Goal: Use online tool/utility: Utilize a website feature to perform a specific function

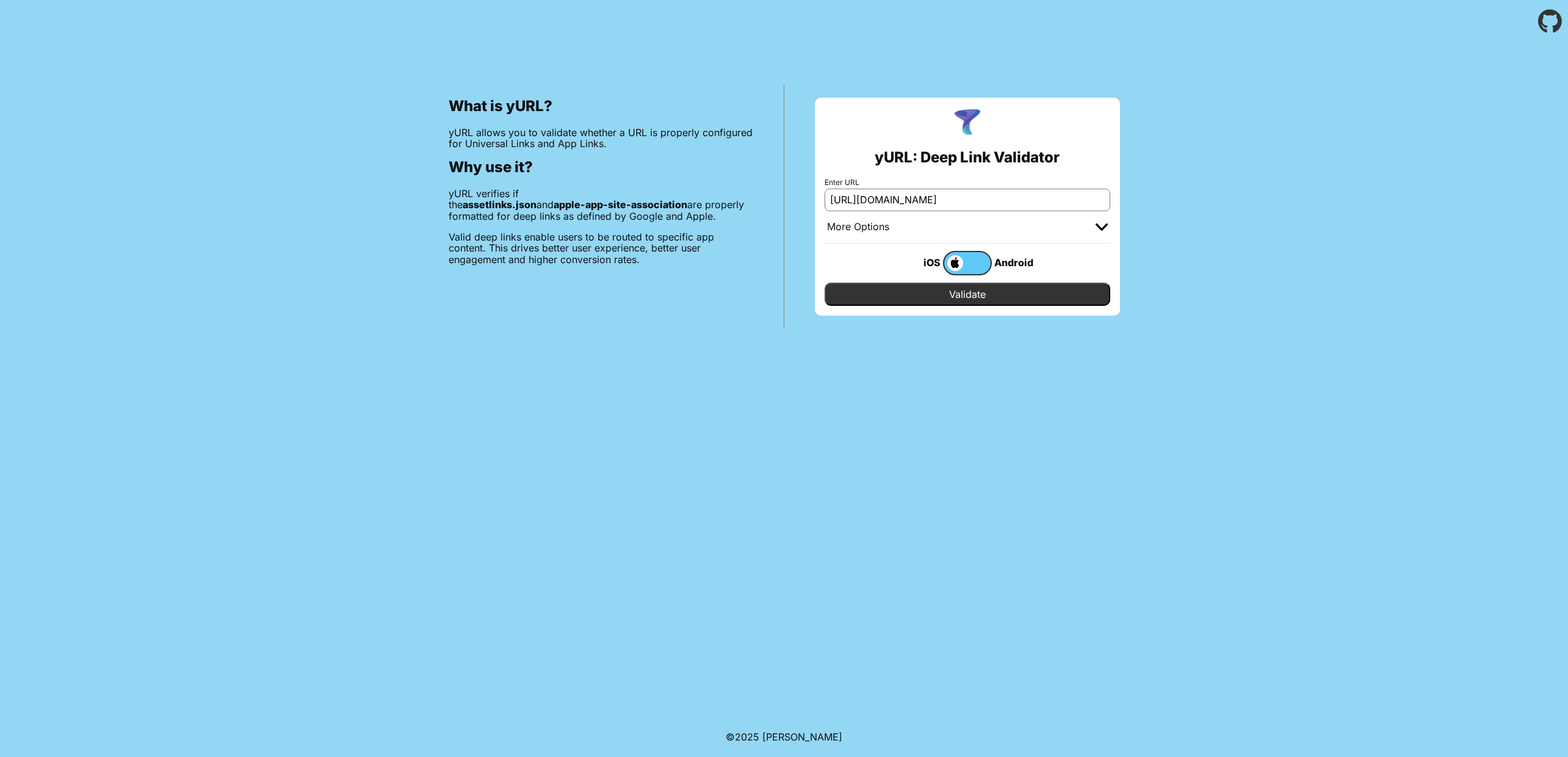
paste input "ancobv-prd.onelink.me/.well-known/apple-app-site-association"
type input "[URL][DOMAIN_NAME]"
click at [1022, 296] on input "Validate" at bounding box center [967, 294] width 286 height 23
